Goal: Task Accomplishment & Management: Use online tool/utility

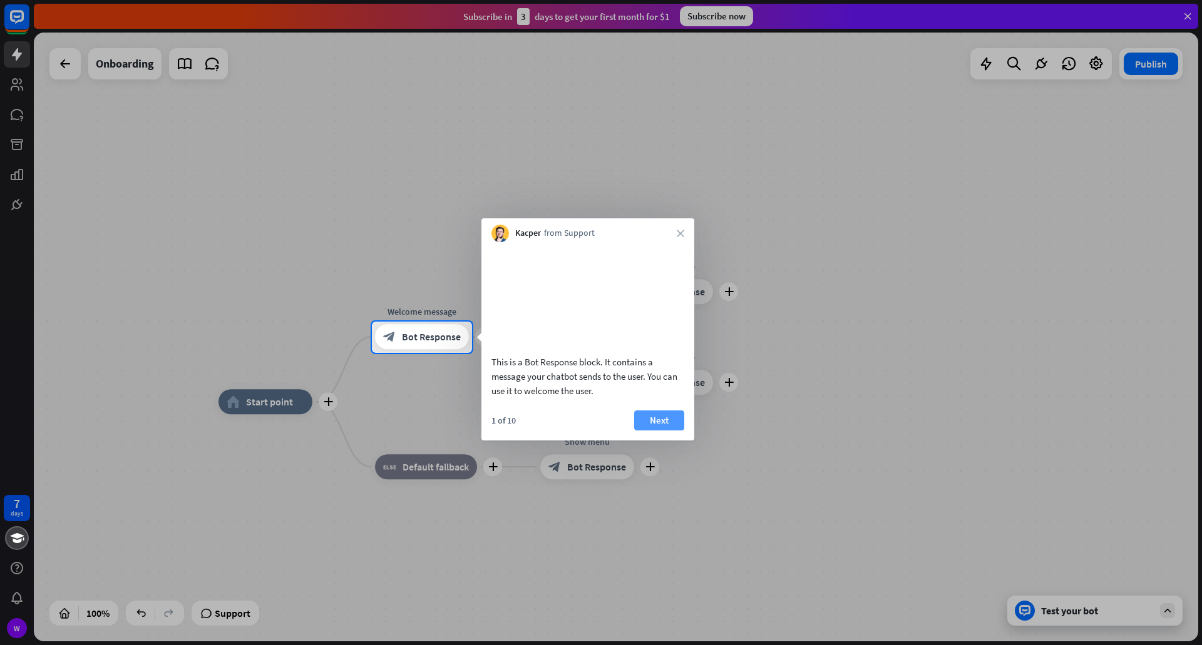
click at [669, 431] on button "Next" at bounding box center [659, 421] width 50 height 20
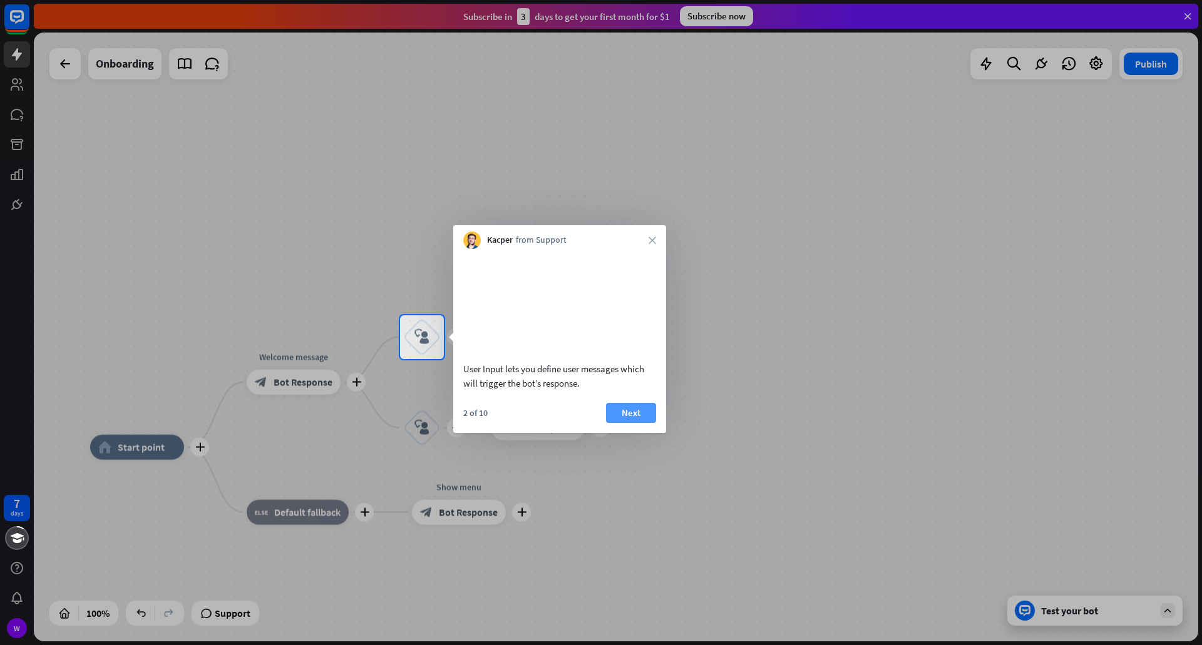
click at [633, 423] on button "Next" at bounding box center [631, 413] width 50 height 20
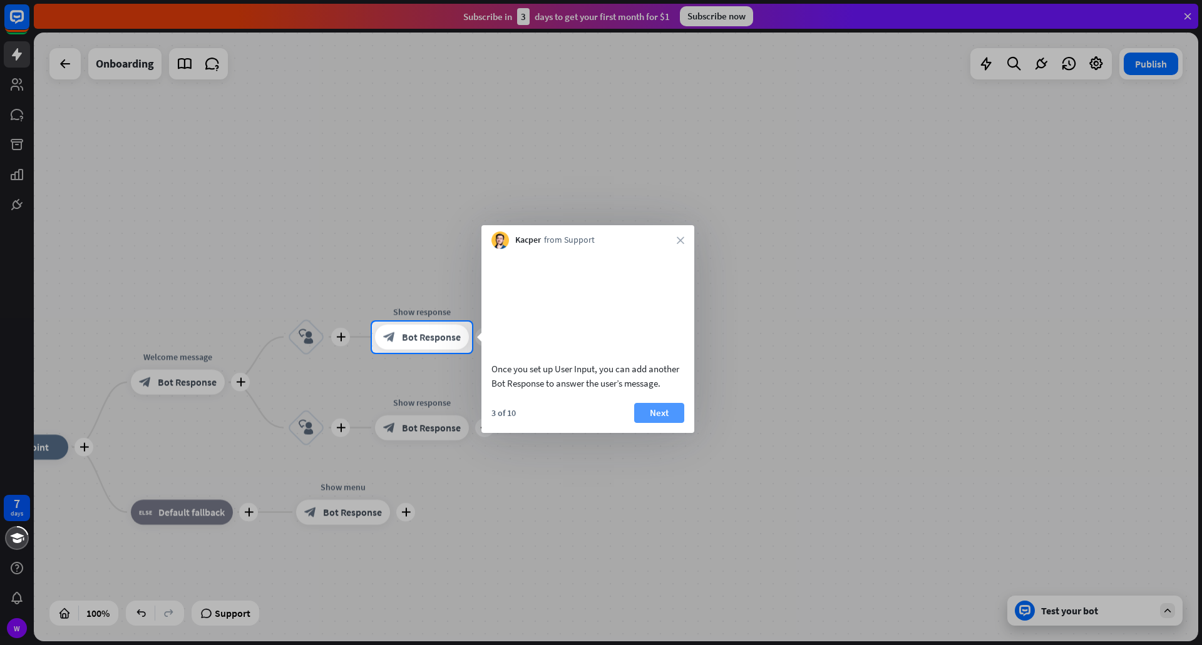
click at [640, 423] on button "Next" at bounding box center [659, 413] width 50 height 20
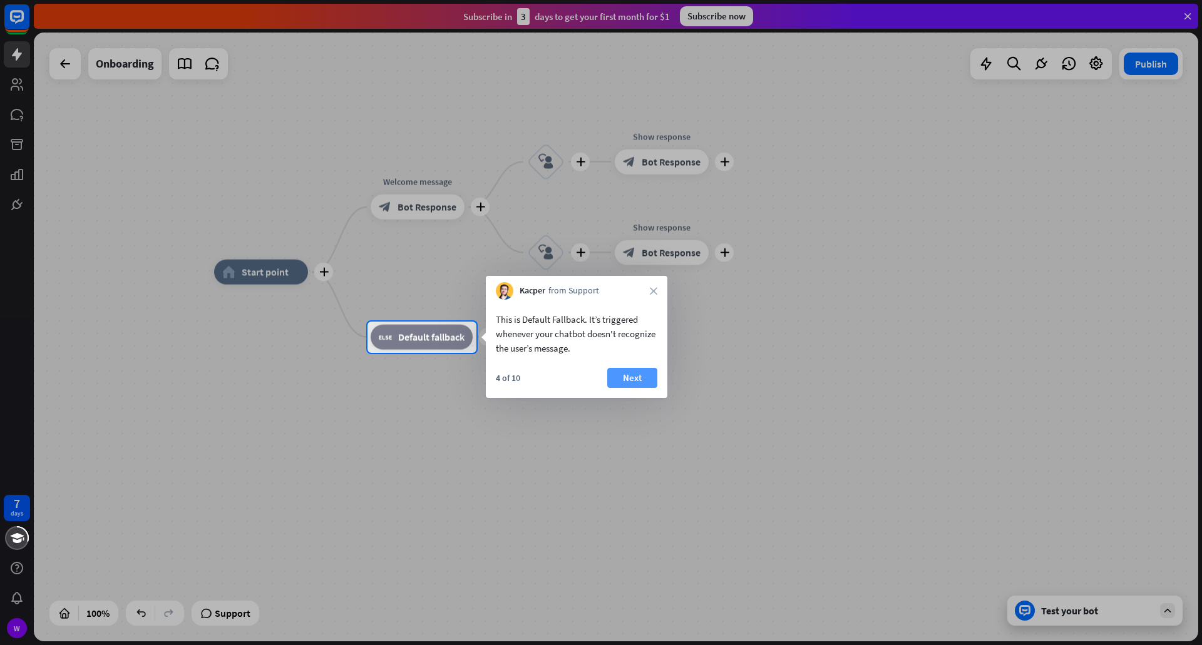
click at [629, 383] on button "Next" at bounding box center [632, 378] width 50 height 20
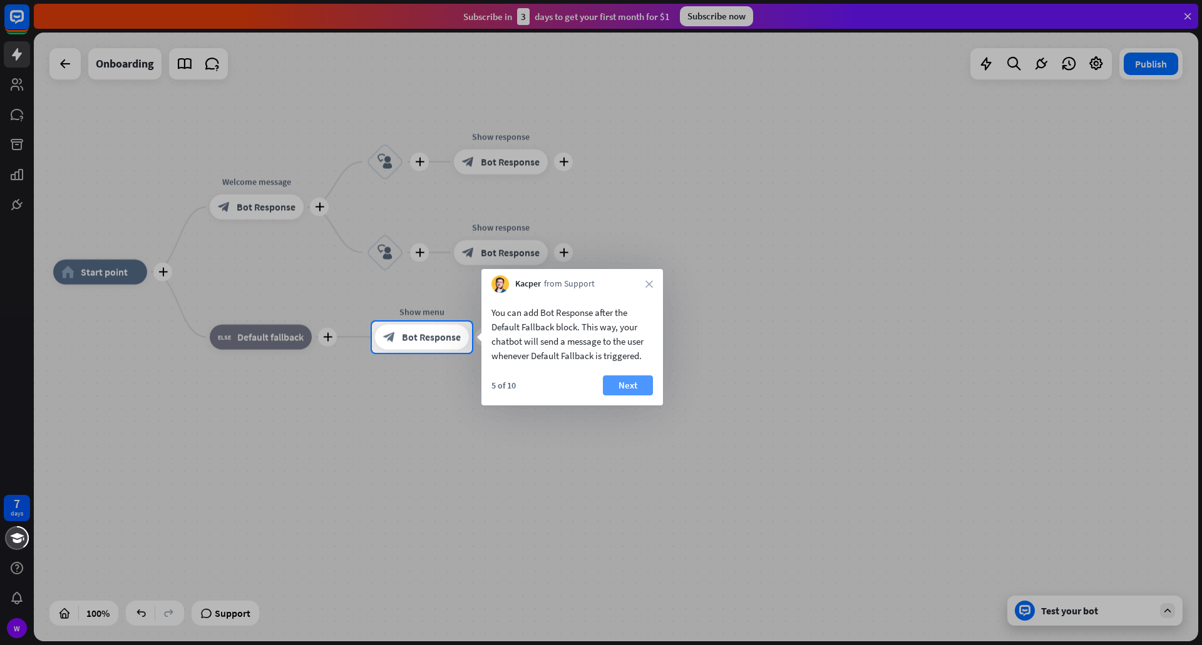
click at [641, 386] on button "Next" at bounding box center [628, 386] width 50 height 20
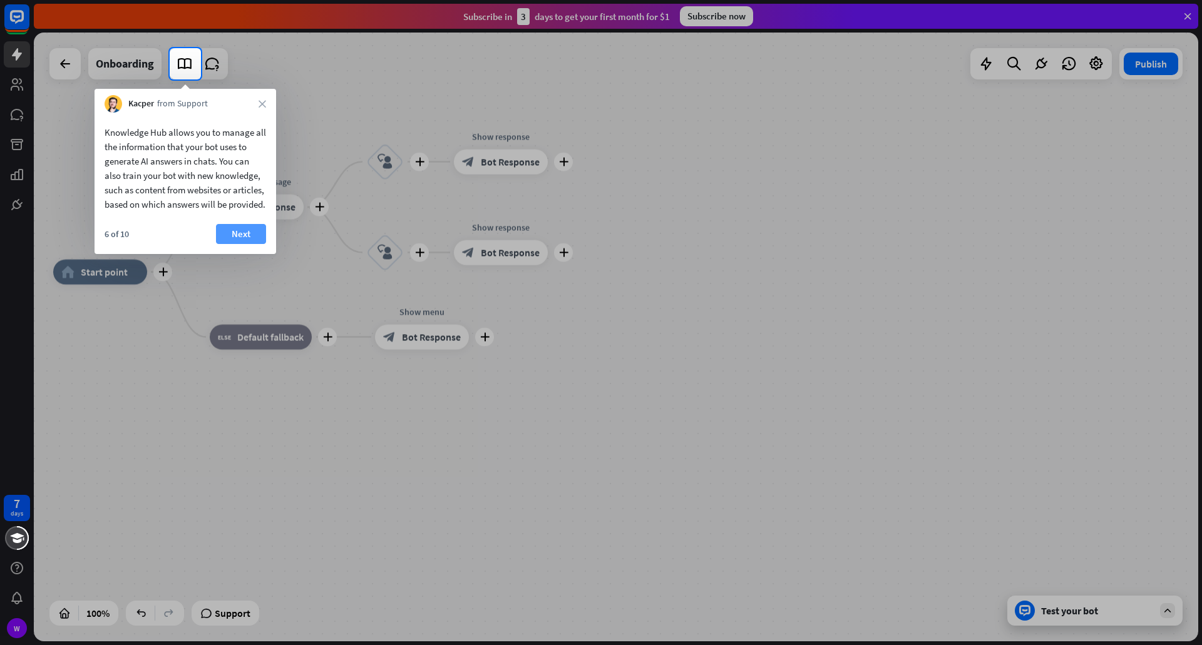
click at [228, 244] on button "Next" at bounding box center [241, 234] width 50 height 20
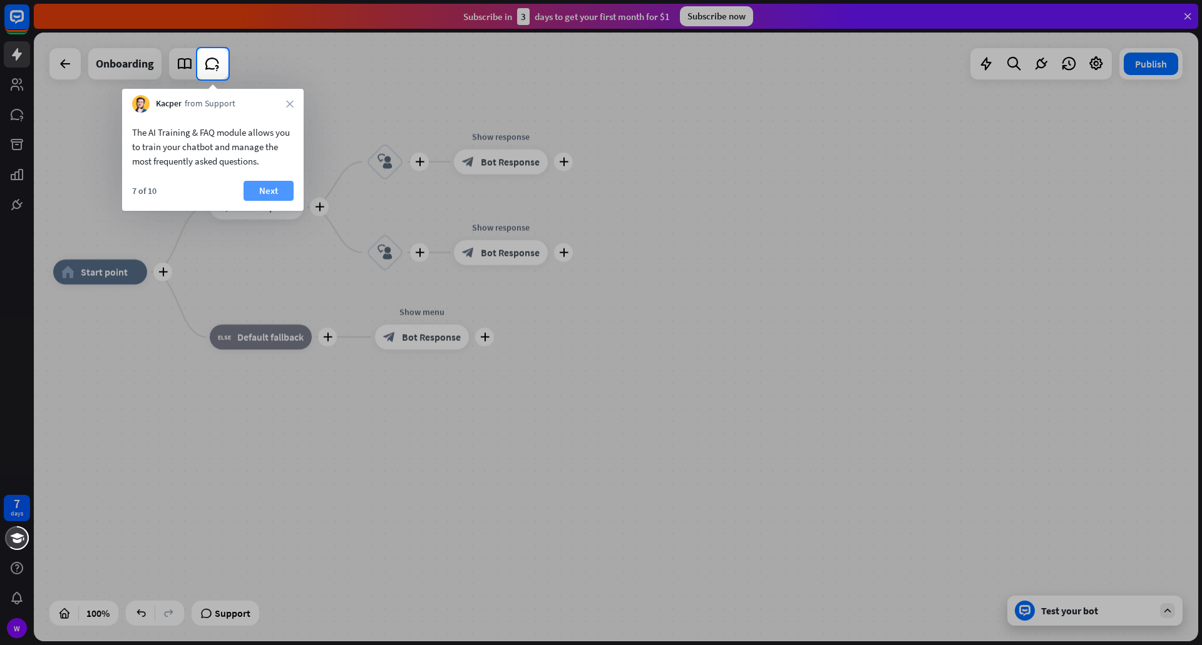
click at [255, 192] on button "Next" at bounding box center [269, 191] width 50 height 20
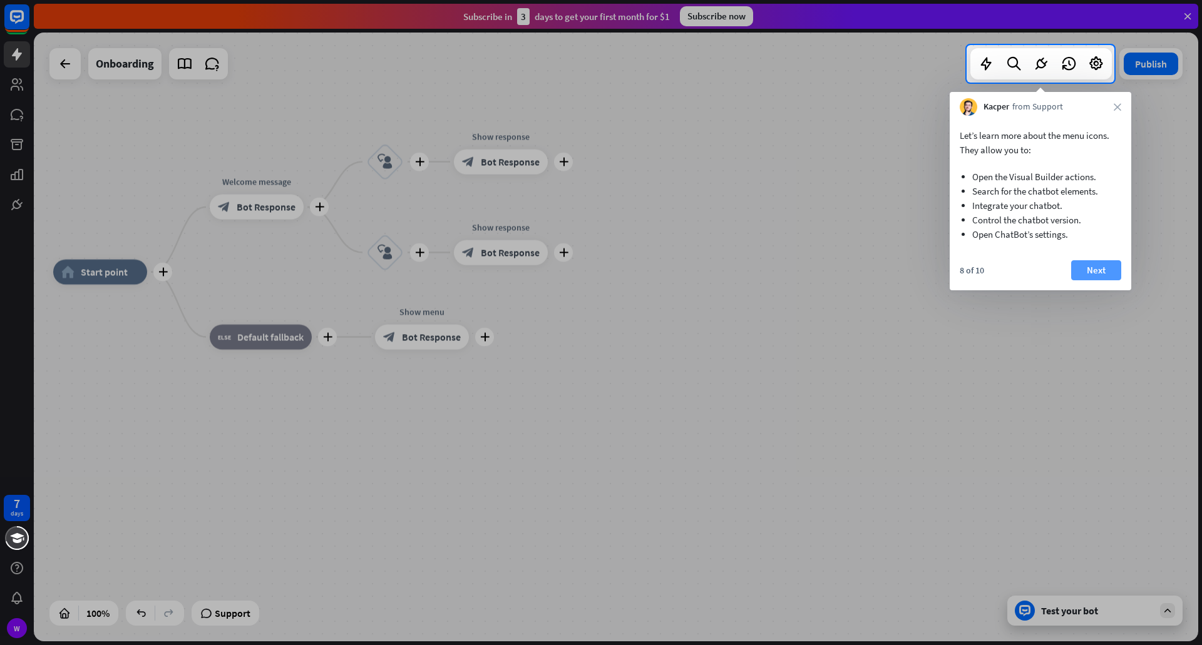
click at [1082, 269] on button "Next" at bounding box center [1096, 270] width 50 height 20
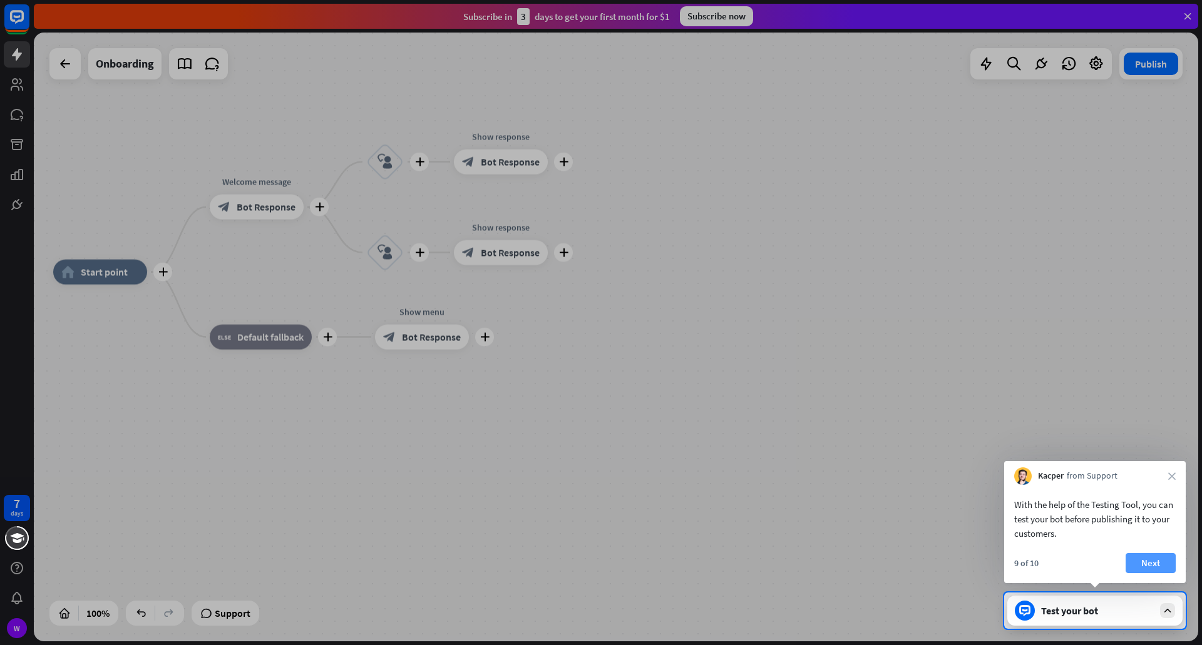
click at [1142, 564] on button "Next" at bounding box center [1151, 563] width 50 height 20
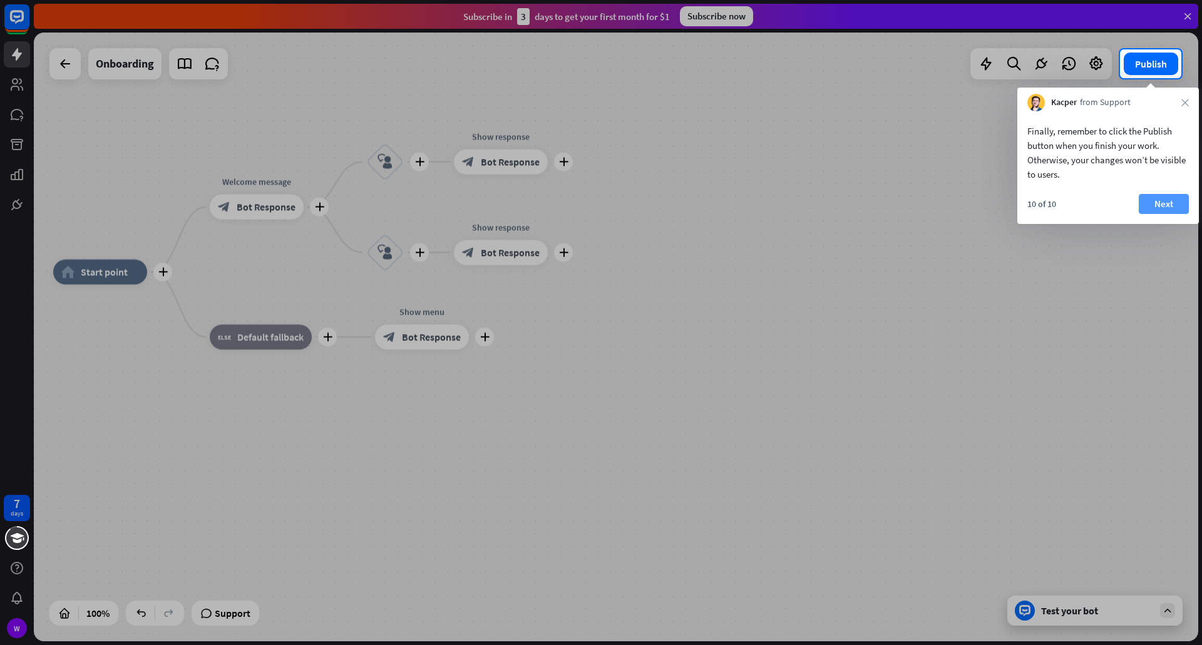
click at [1159, 208] on button "Next" at bounding box center [1164, 204] width 50 height 20
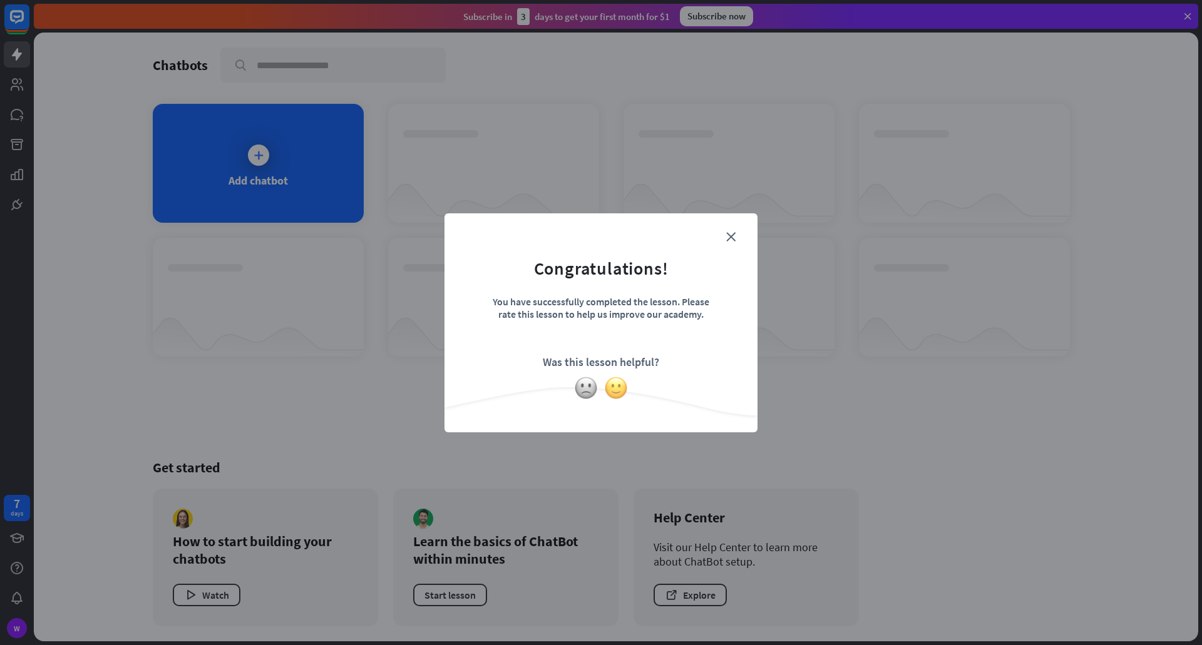
click at [619, 381] on img at bounding box center [616, 388] width 24 height 24
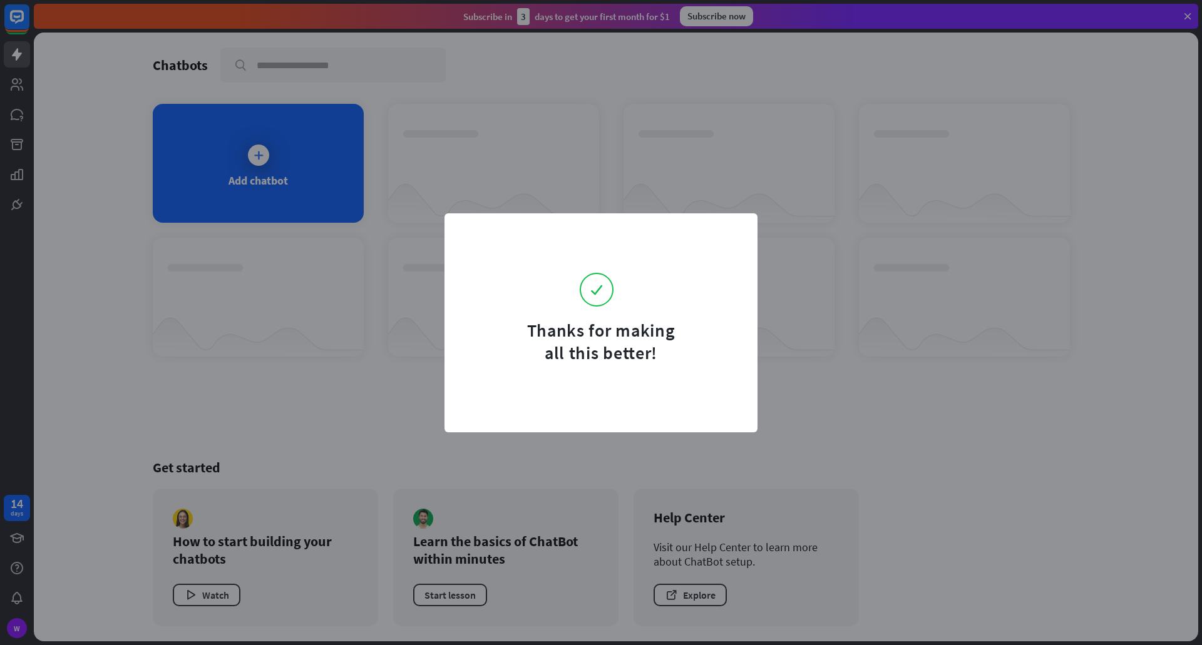
click at [727, 237] on form "Thanks for making all this better!" at bounding box center [601, 296] width 282 height 135
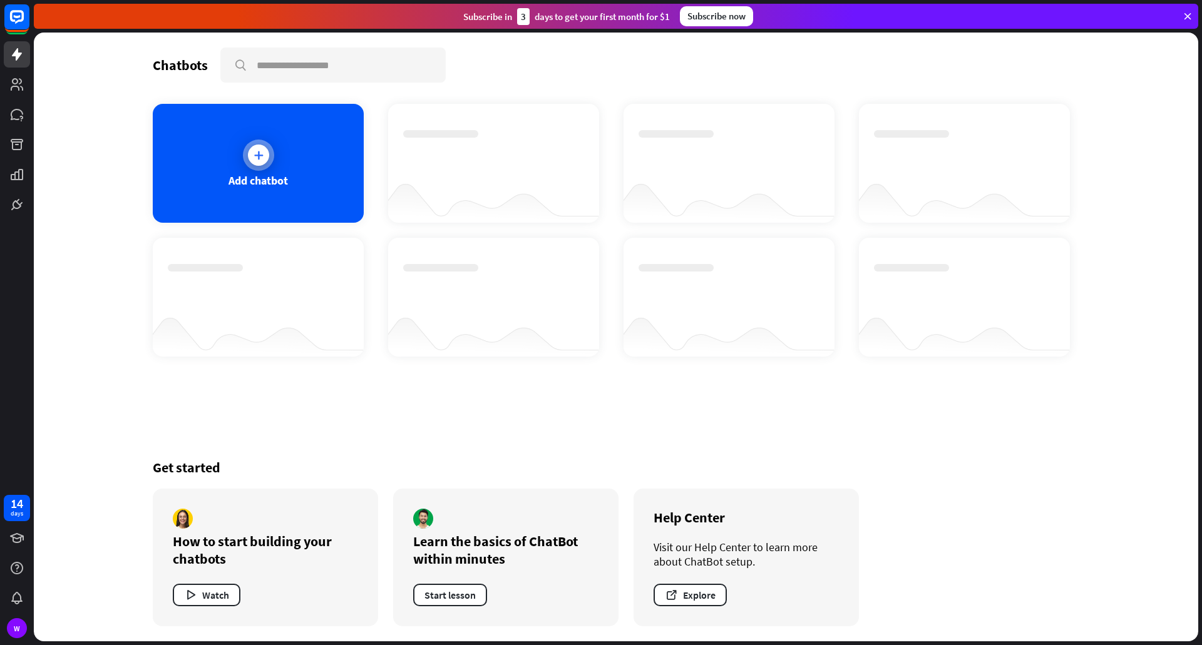
click at [234, 145] on div "Add chatbot" at bounding box center [258, 163] width 211 height 119
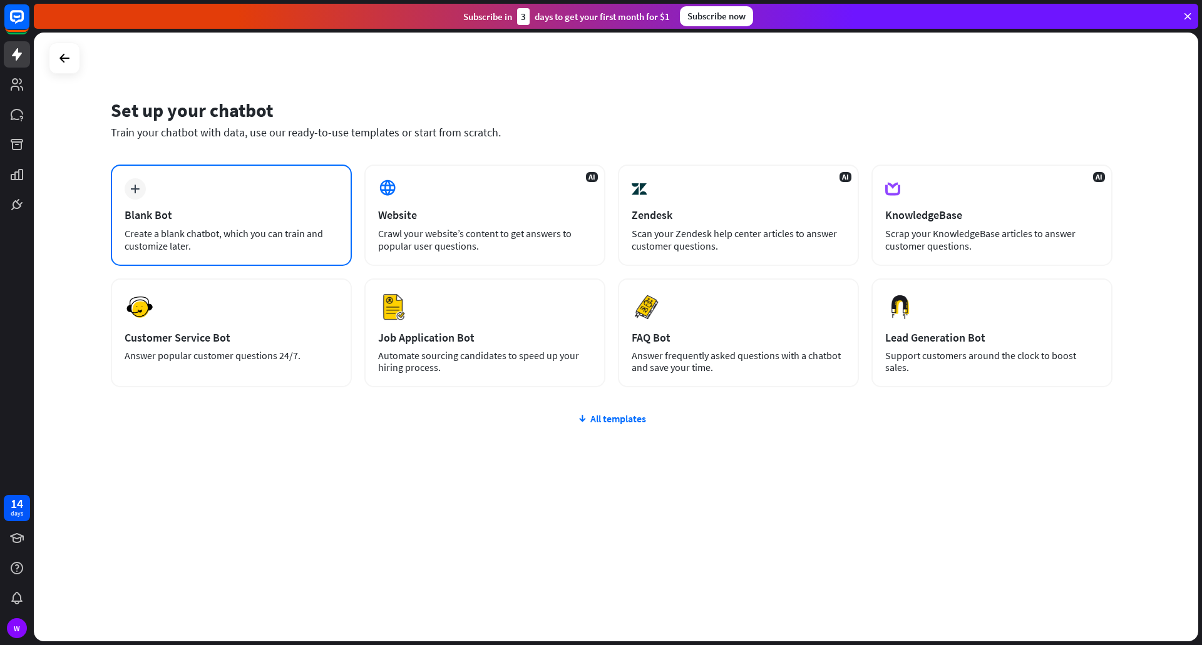
click at [285, 240] on div "Create a blank chatbot, which you can train and customize later." at bounding box center [231, 239] width 213 height 25
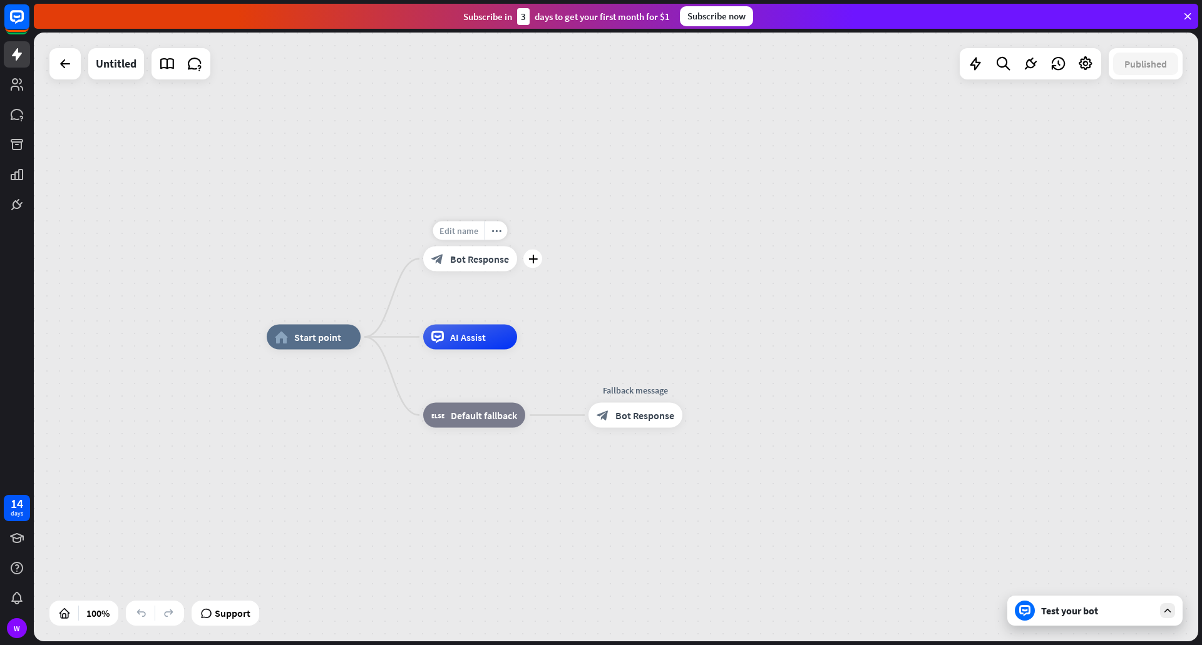
click at [450, 233] on span "Edit name" at bounding box center [458, 230] width 39 height 11
type input "*"
type input "**********"
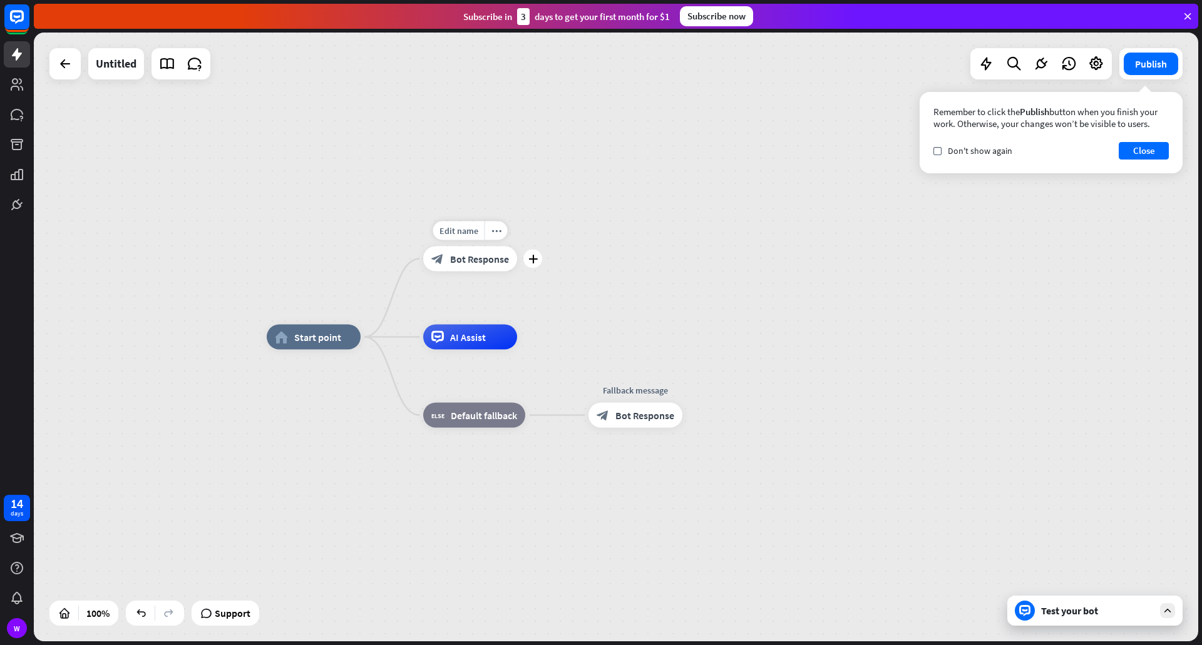
click at [460, 257] on span "Bot Response" at bounding box center [479, 259] width 59 height 13
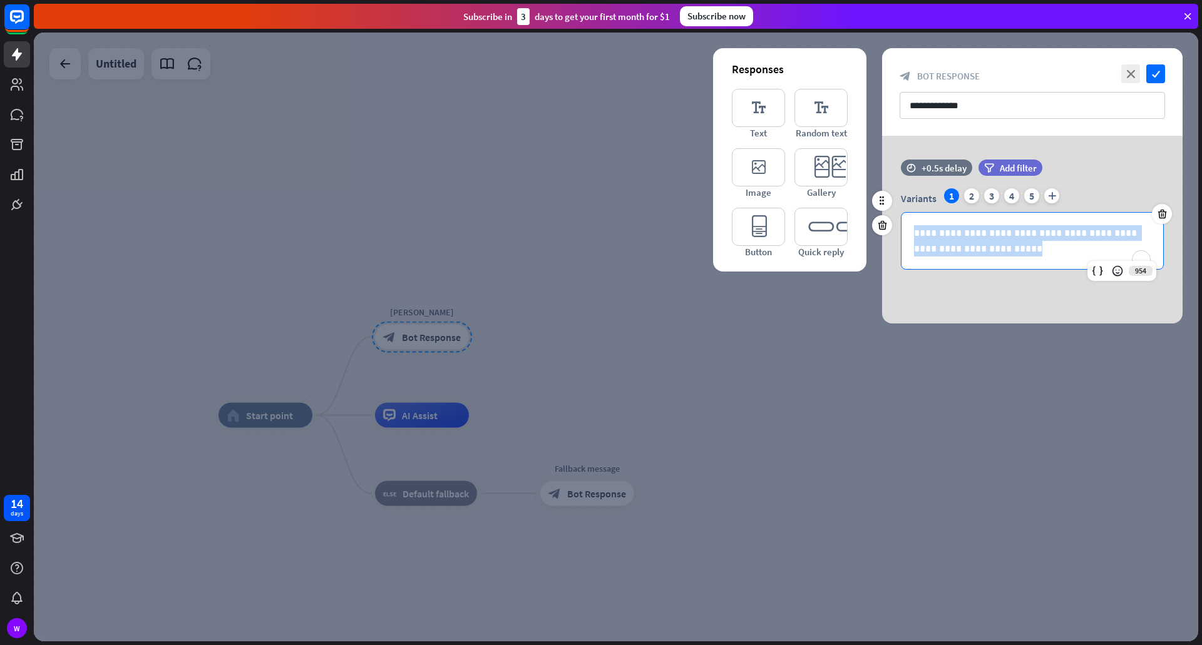
drag, startPoint x: 987, startPoint y: 250, endPoint x: 903, endPoint y: 223, distance: 88.7
click at [903, 223] on div "**********" at bounding box center [1032, 241] width 262 height 56
click at [960, 214] on div "**********" at bounding box center [1032, 241] width 262 height 56
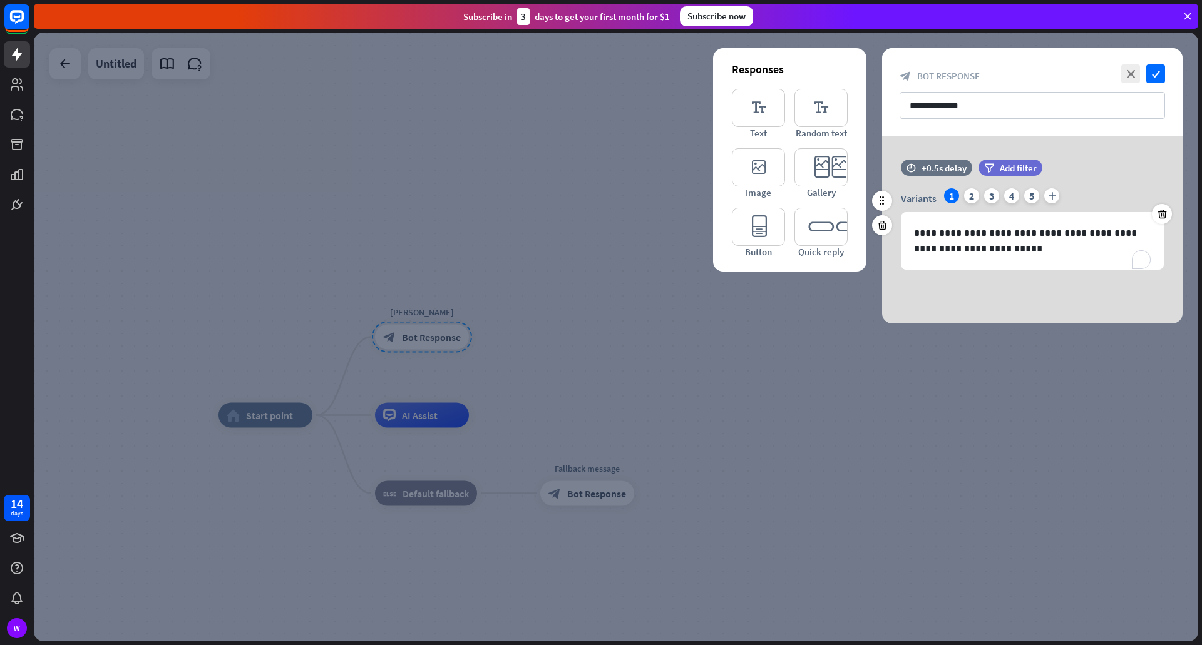
click at [971, 204] on div "Variants 1 2 3 4 5 plus" at bounding box center [1032, 198] width 263 height 20
click at [969, 197] on div "2" at bounding box center [971, 195] width 15 height 15
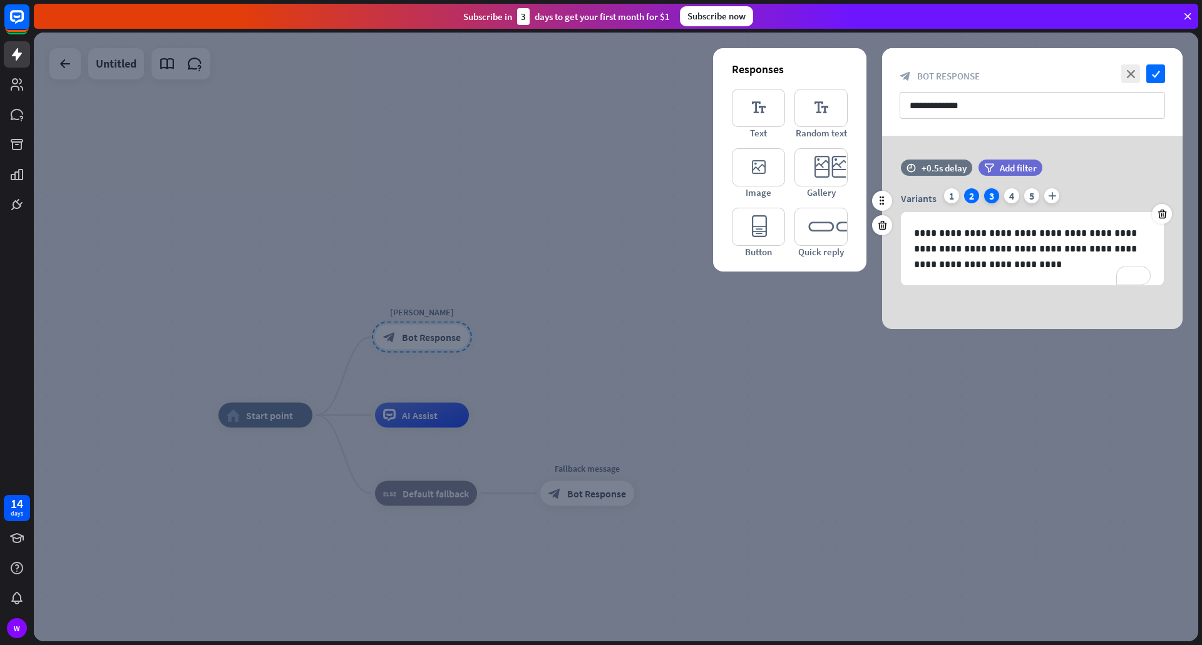
click at [998, 194] on div "3" at bounding box center [991, 195] width 15 height 15
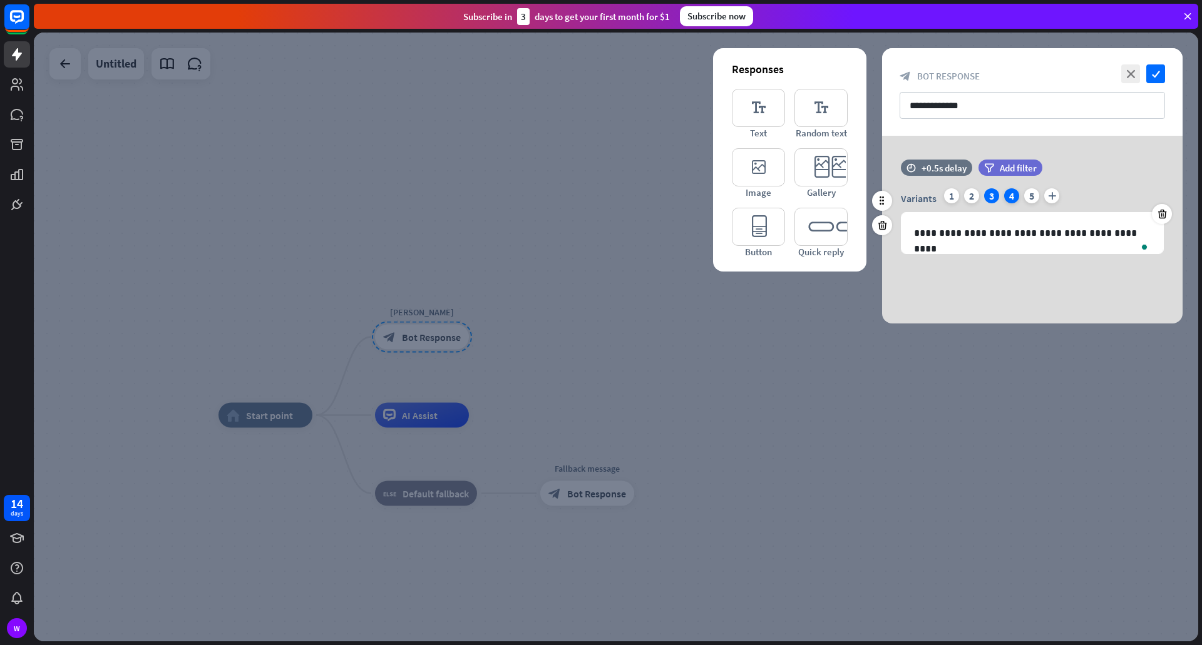
click at [1012, 195] on div "4" at bounding box center [1011, 195] width 15 height 15
click at [1033, 193] on div "5" at bounding box center [1031, 195] width 15 height 15
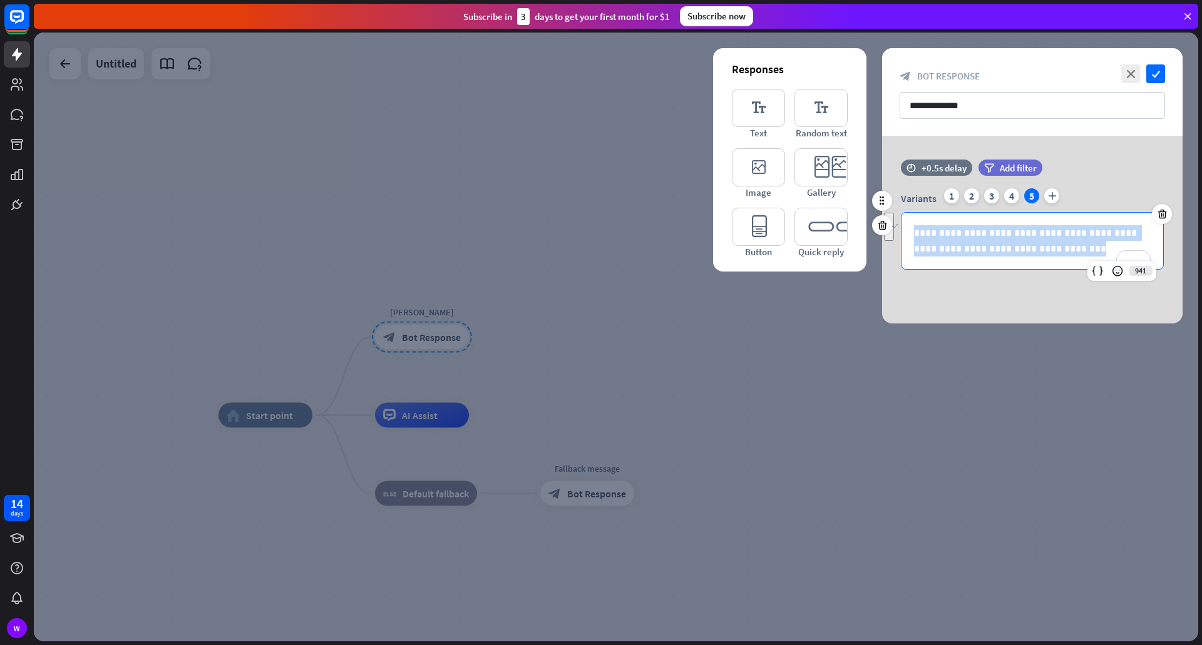
drag, startPoint x: 1043, startPoint y: 251, endPoint x: 913, endPoint y: 226, distance: 132.6
click at [913, 226] on div "**********" at bounding box center [1032, 241] width 262 height 56
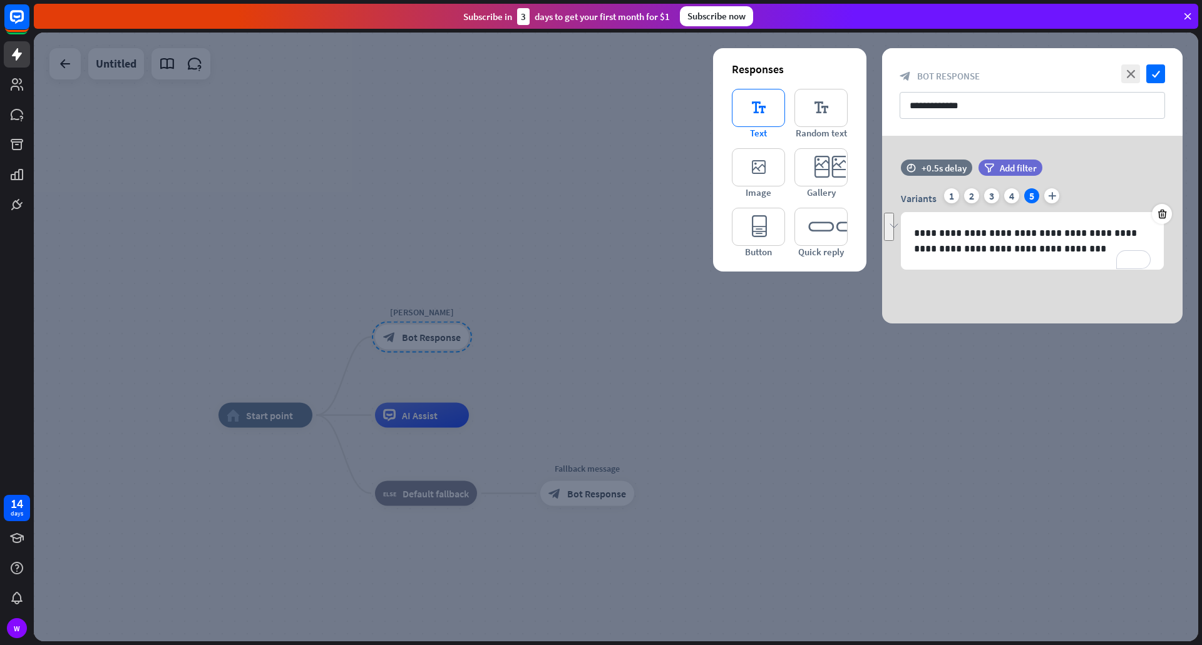
click at [772, 103] on icon "editor_text" at bounding box center [758, 108] width 53 height 38
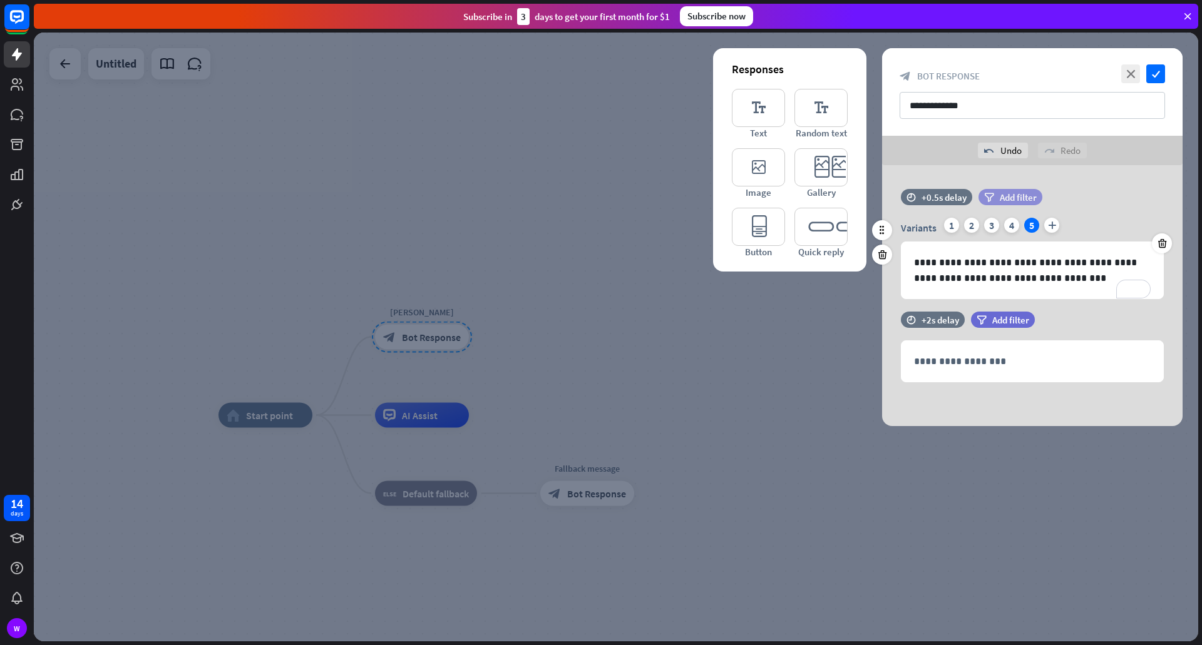
click at [1013, 201] on span "Add filter" at bounding box center [1018, 198] width 37 height 12
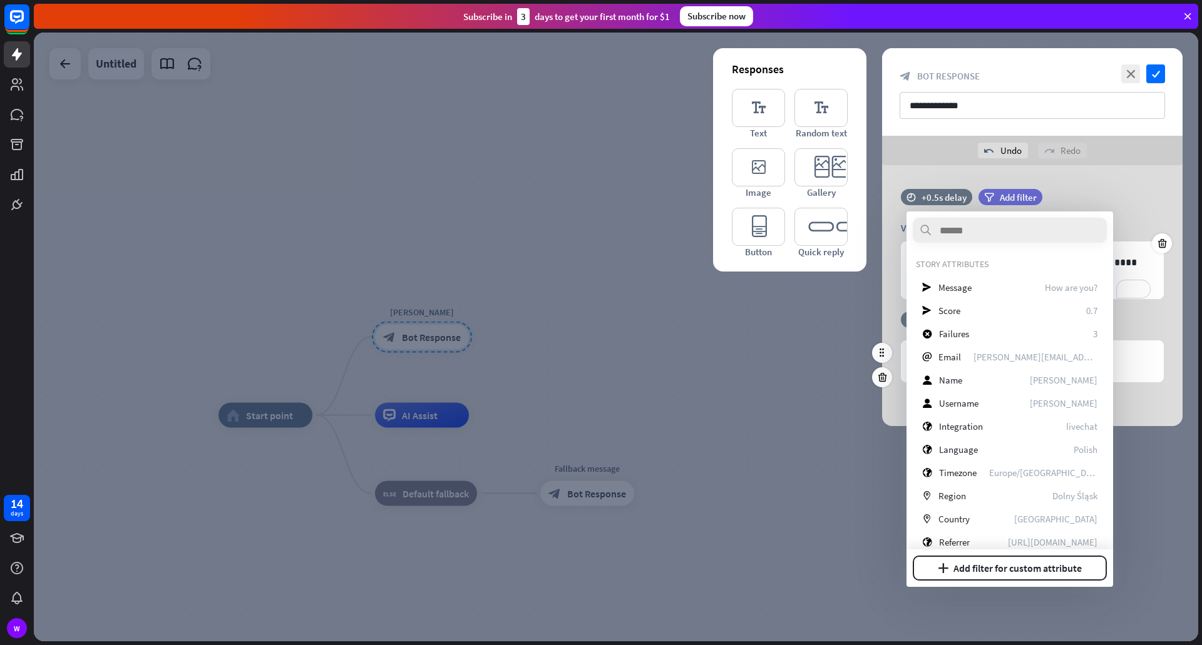
click at [1137, 324] on div "time +2s delay filter Add filter" at bounding box center [1032, 326] width 300 height 29
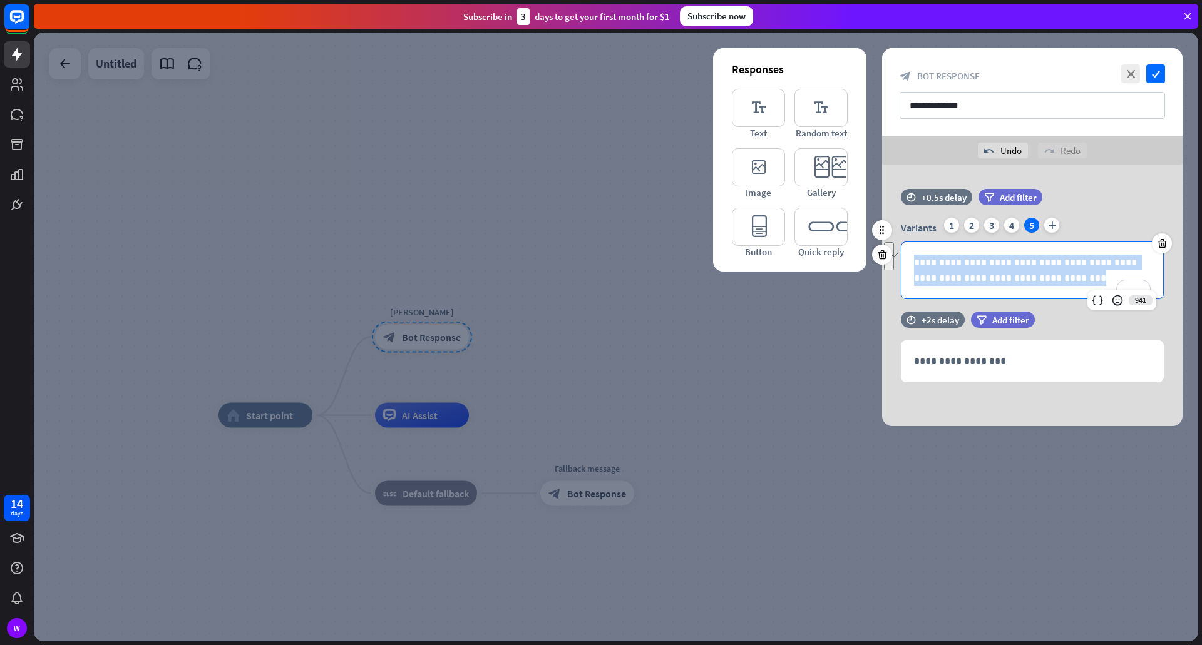
drag, startPoint x: 1082, startPoint y: 285, endPoint x: 907, endPoint y: 257, distance: 177.5
click at [907, 257] on div "**********" at bounding box center [1032, 270] width 262 height 56
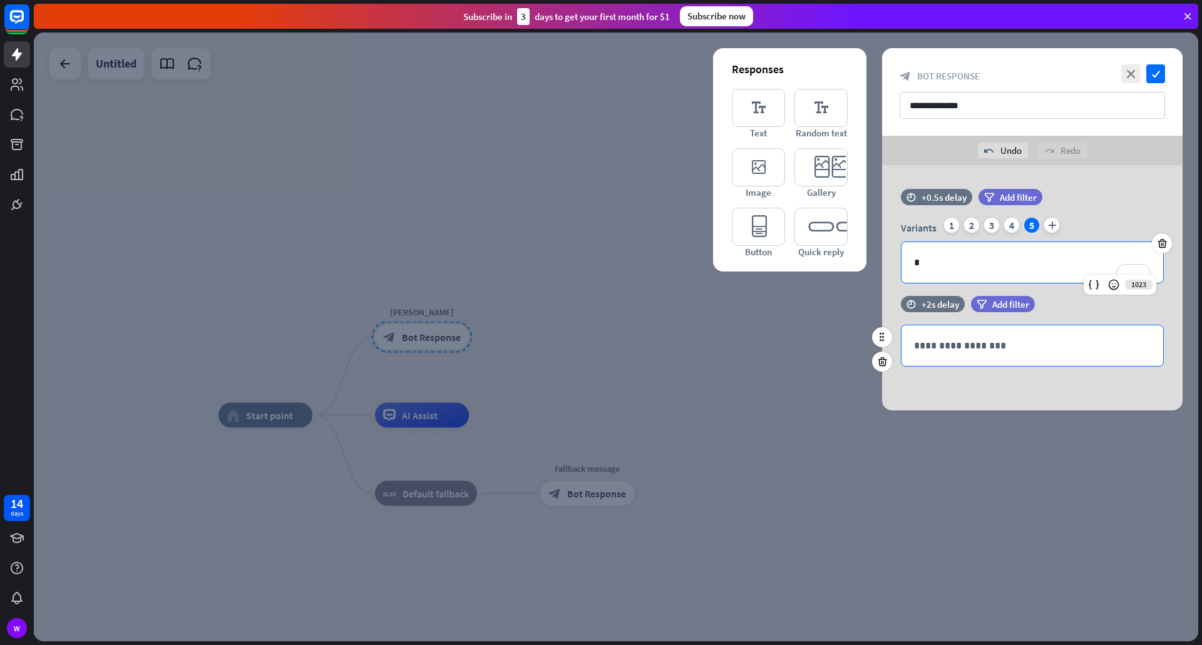
click at [1116, 331] on div "**********" at bounding box center [1032, 346] width 262 height 41
click at [876, 363] on div at bounding box center [882, 362] width 20 height 20
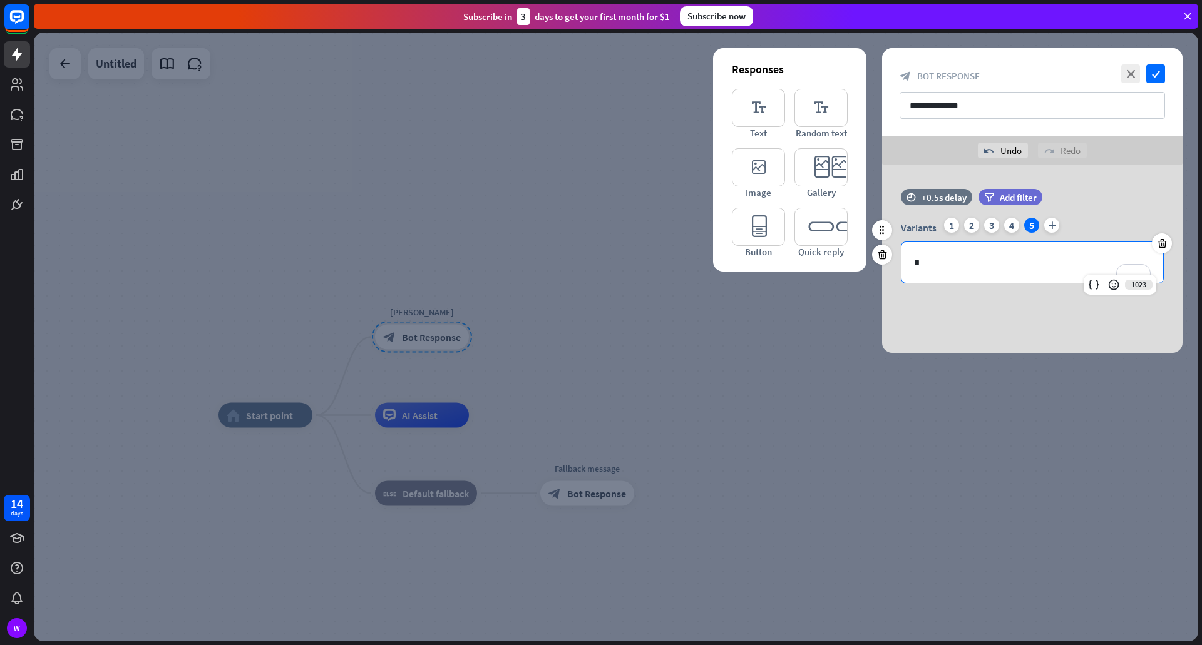
click at [962, 260] on p "*" at bounding box center [1032, 263] width 237 height 16
